Goal: Ask a question

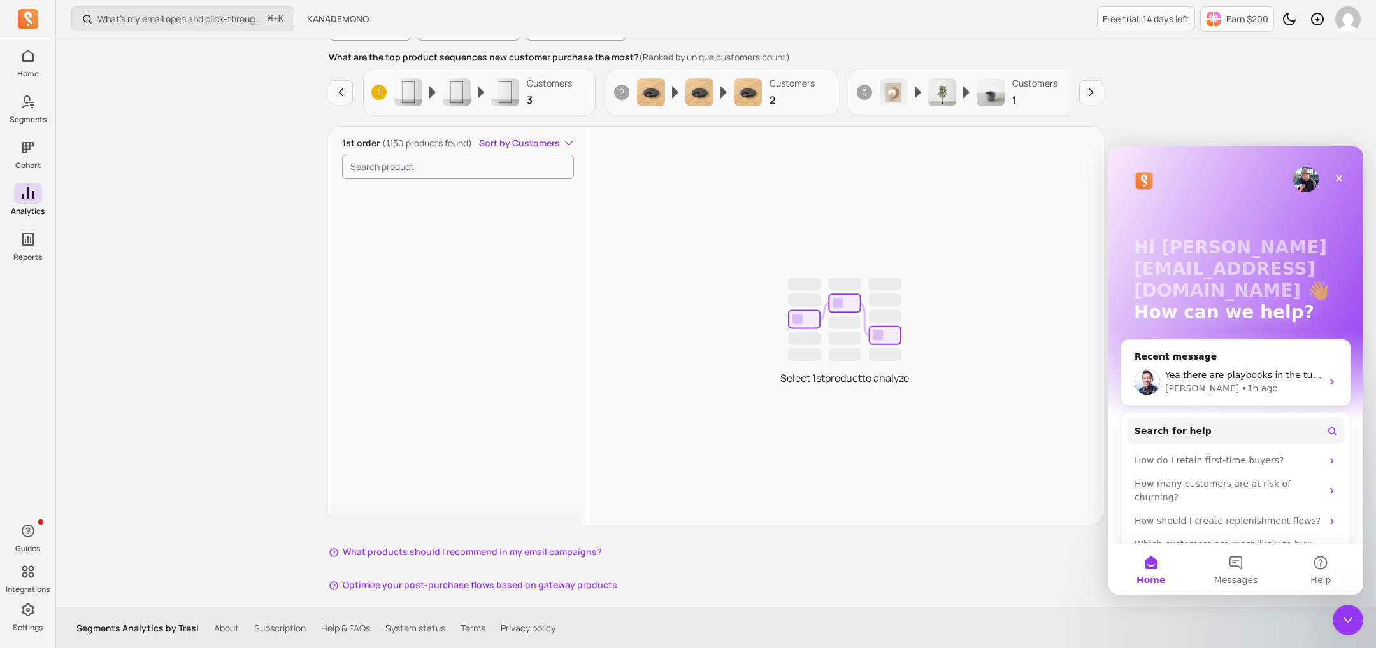
scroll to position [2366, 0]
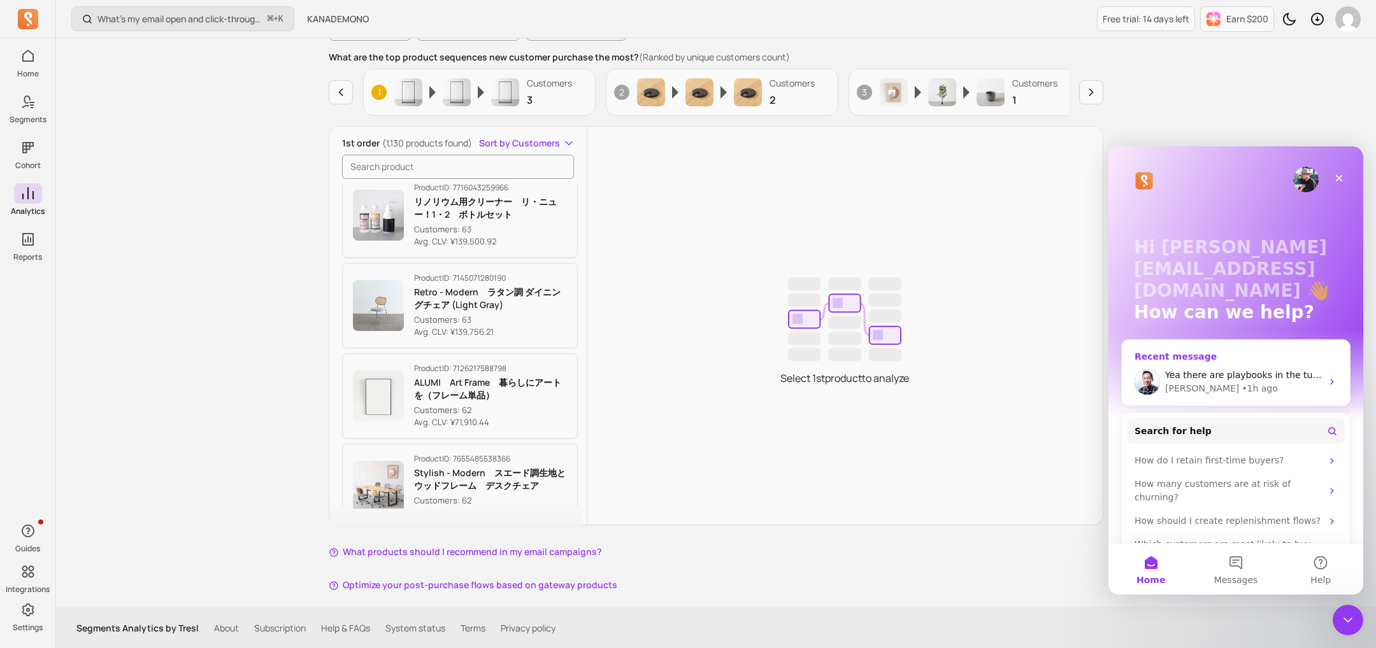
click at [1171, 370] on span "Yea there are playbooks in the tutorial section and in our case studies [URL][D…" at bounding box center [1372, 375] width 414 height 10
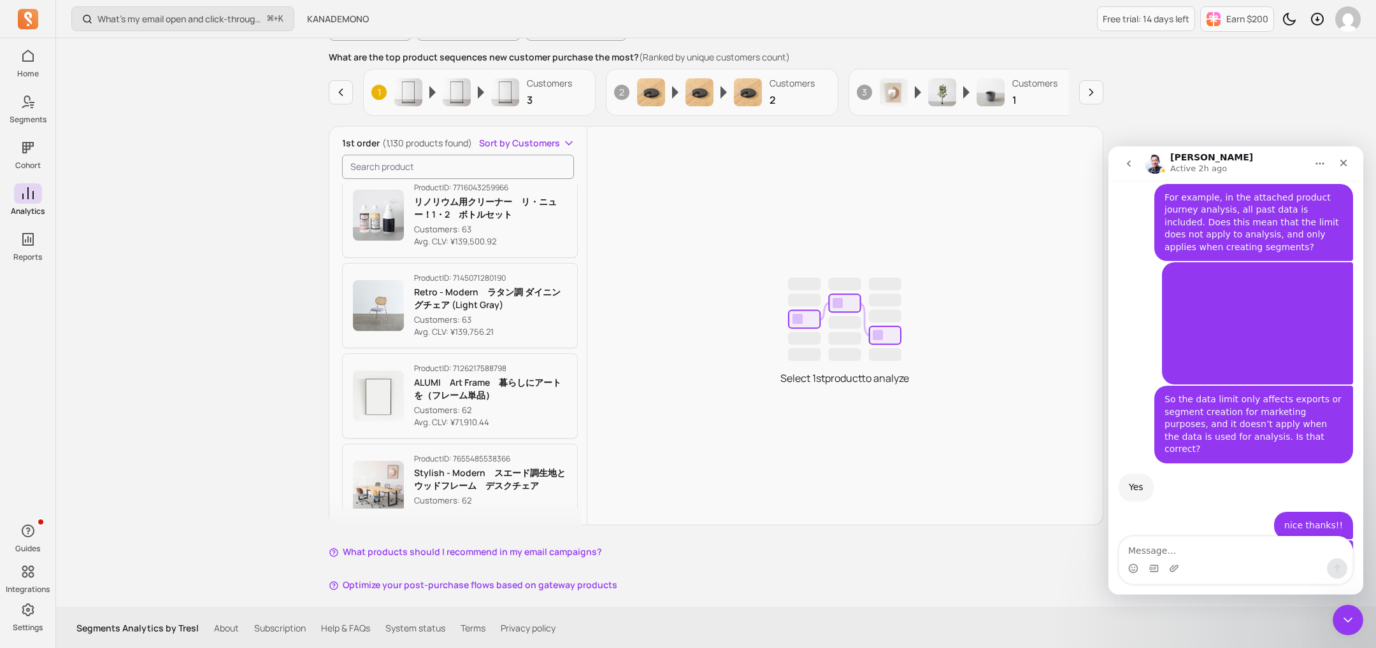
scroll to position [4065, 0]
click at [1188, 640] on div "Yea there are playbooks in the tutorial section and in our case studies [URL][D…" at bounding box center [1218, 659] width 178 height 38
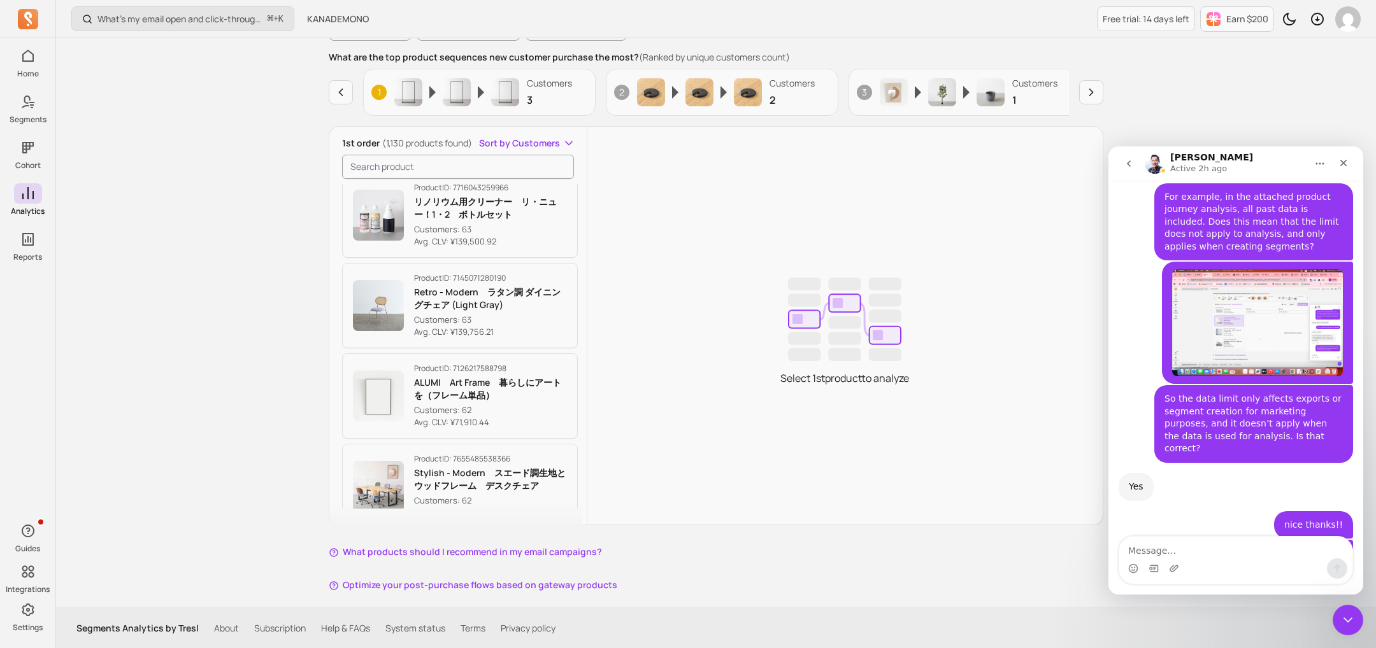
copy div "Yea there are playbooks in the tutorial section and in our case studies [URL][D…"
click at [1232, 552] on textarea "Message…" at bounding box center [1235, 548] width 233 height 22
type textarea "thanks"
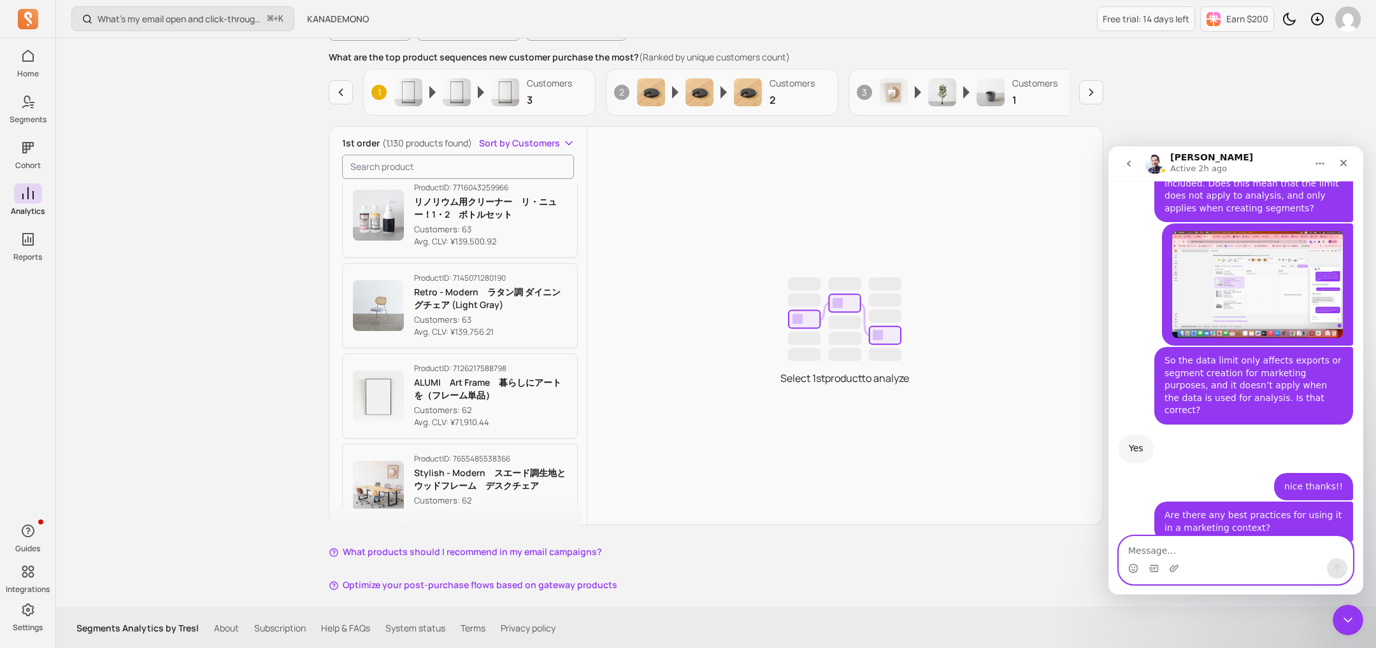
paste textarea "We are currently using dotdigital as our email marketing tool. Do you have any …"
type textarea "We are currently using dotdigital as our email marketing tool. Do you have any …"
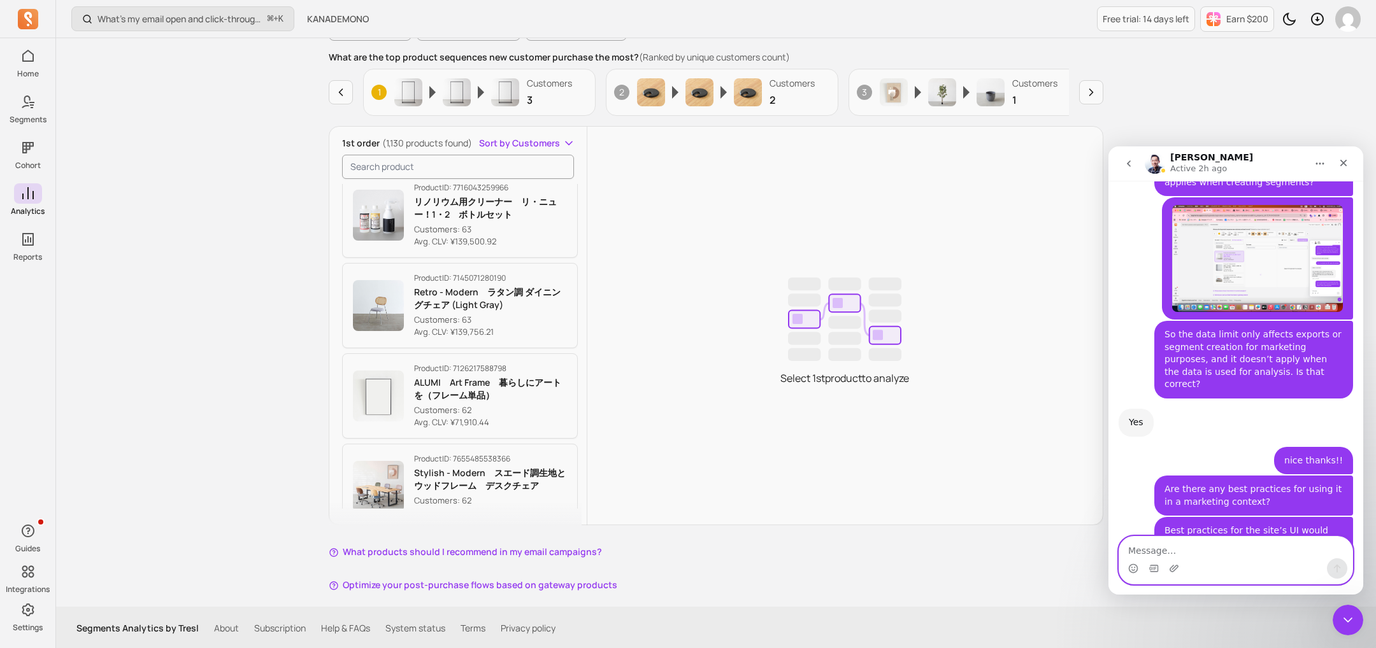
scroll to position [4158, 0]
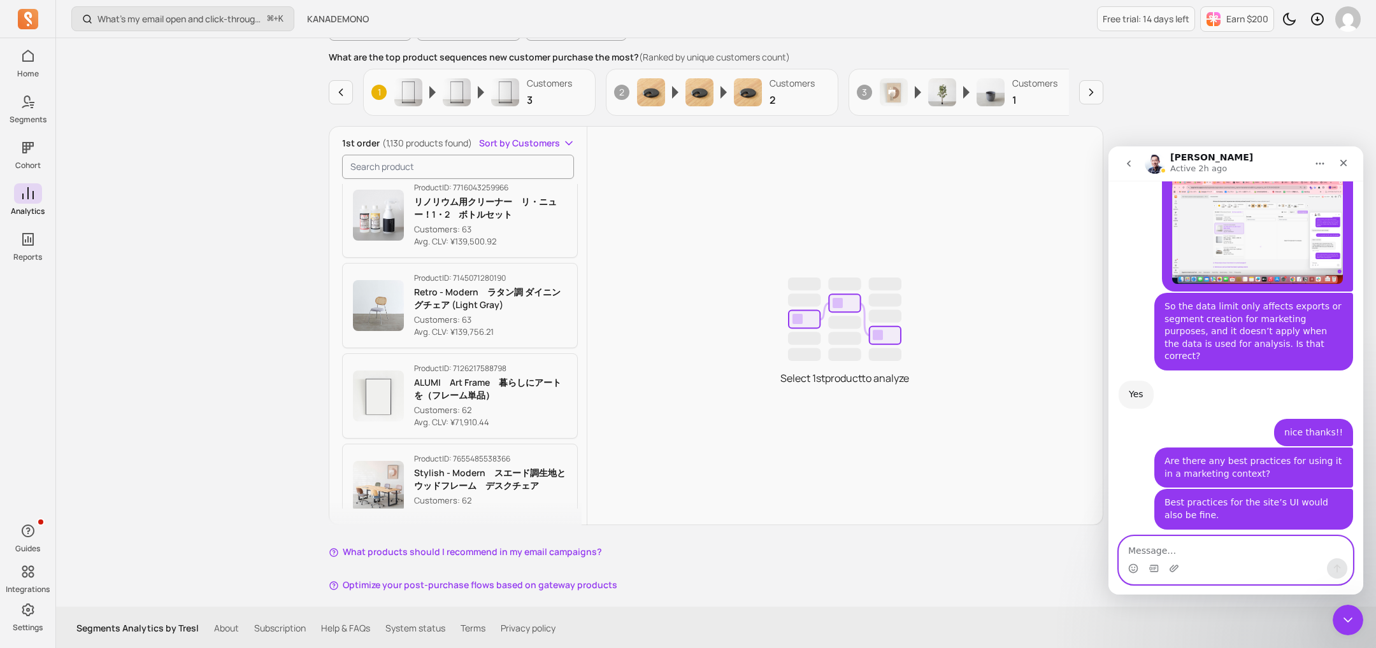
click at [1276, 555] on textarea "Message…" at bounding box center [1235, 548] width 233 height 22
type textarea "A"
paste textarea "Could you please explain how the integration with Shopify Segments works? For e…"
type textarea "Could you please explain how the integration with Shopify Segments works? For e…"
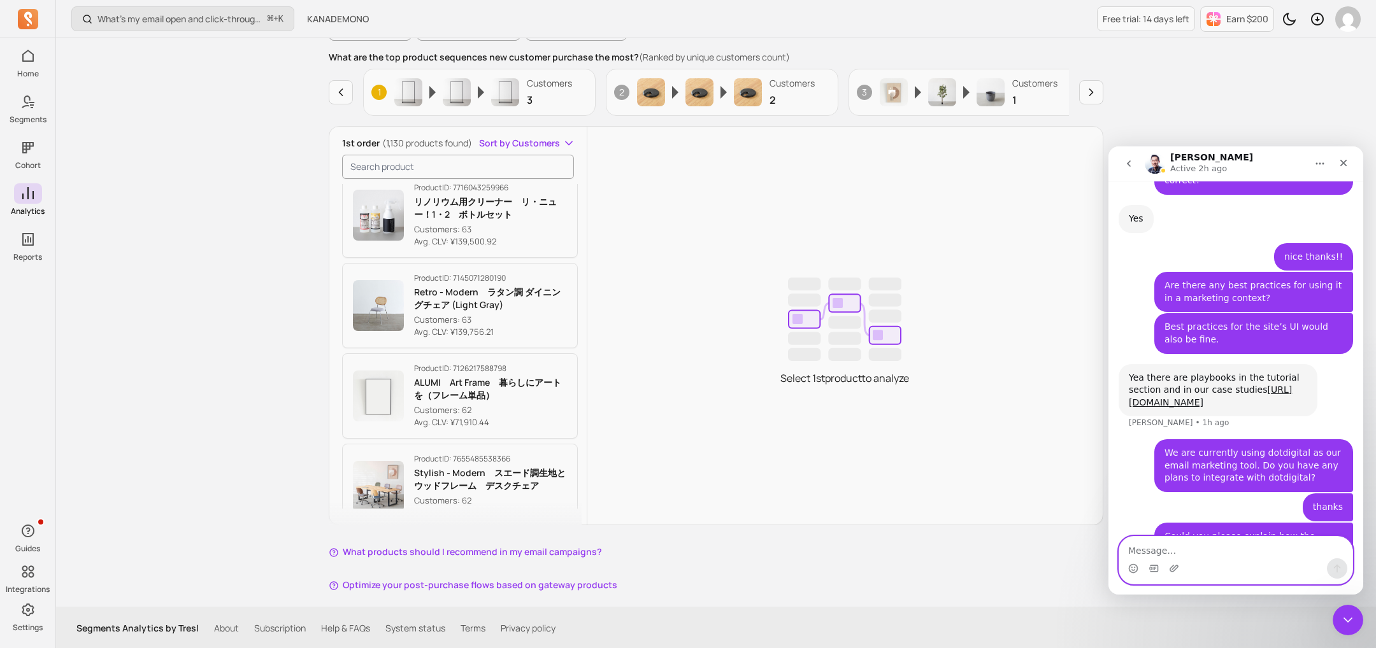
scroll to position [4374, 0]
